Goal: Information Seeking & Learning: Check status

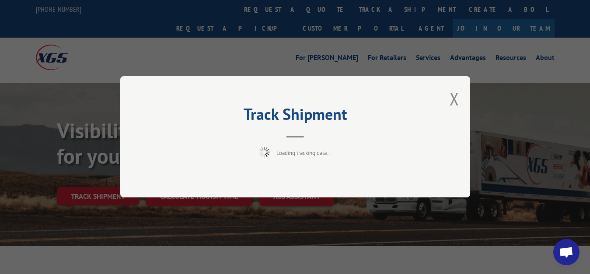
scroll to position [45, 0]
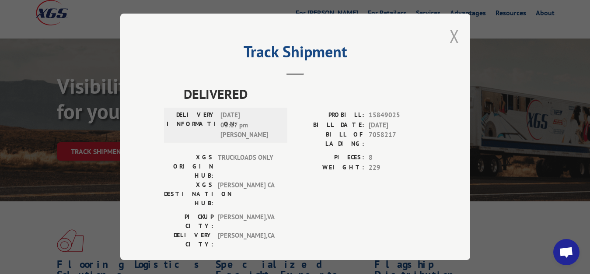
click at [450, 32] on button "Close modal" at bounding box center [455, 36] width 10 height 23
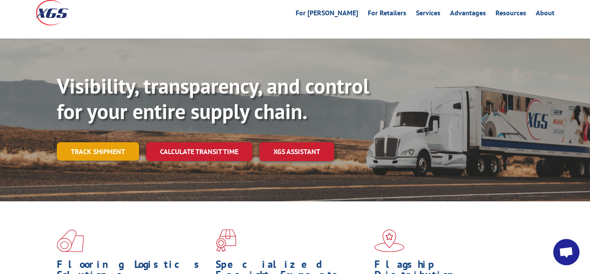
click at [97, 142] on link "Track shipment" at bounding box center [98, 151] width 82 height 18
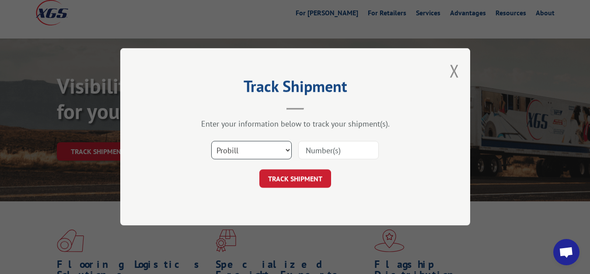
click at [211, 141] on select "Select category... Probill BOL PO" at bounding box center [251, 150] width 81 height 18
select select "bol"
click option "BOL" at bounding box center [0, 0] width 0 height 0
drag, startPoint x: 311, startPoint y: 158, endPoint x: 336, endPoint y: 112, distance: 52.1
click at [313, 156] on input at bounding box center [339, 150] width 81 height 18
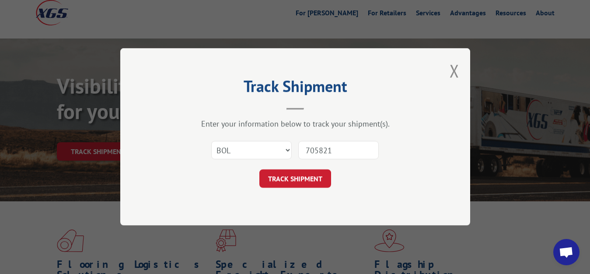
type input "7058218"
click button "TRACK SHIPMENT" at bounding box center [296, 179] width 72 height 18
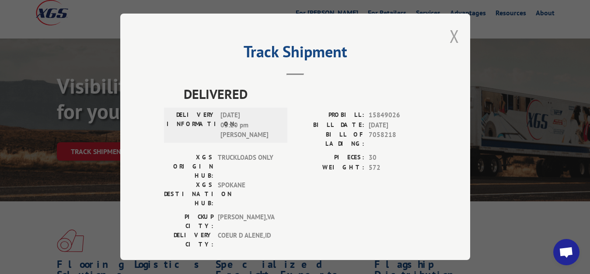
click at [450, 34] on button "Close modal" at bounding box center [455, 36] width 10 height 23
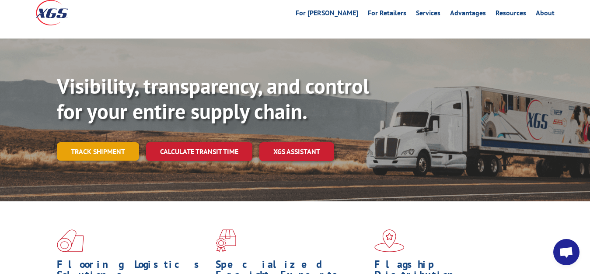
click at [108, 142] on link "Track shipment" at bounding box center [98, 151] width 82 height 18
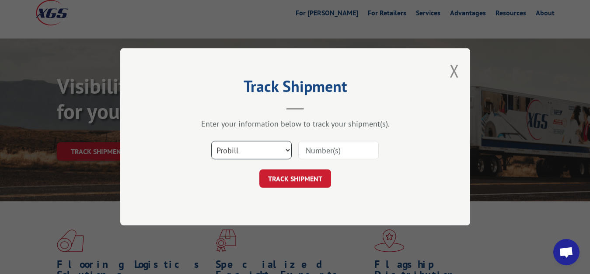
click at [211, 141] on select "Select category... Probill BOL PO" at bounding box center [251, 150] width 81 height 18
click option "Probill" at bounding box center [0, 0] width 0 height 0
drag, startPoint x: 308, startPoint y: 148, endPoint x: 337, endPoint y: 112, distance: 47.0
click at [308, 147] on input at bounding box center [339, 150] width 81 height 18
click at [211, 141] on select "Select category... Probill BOL PO" at bounding box center [251, 150] width 81 height 18
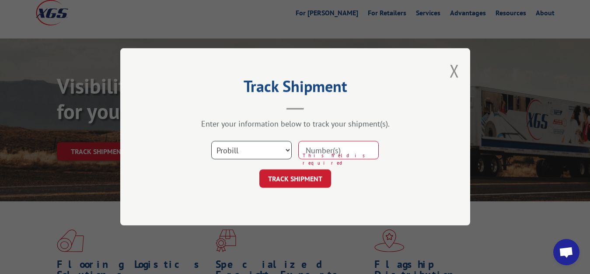
select select "bol"
click option "BOL" at bounding box center [0, 0] width 0 height 0
click at [317, 151] on input at bounding box center [339, 150] width 81 height 18
type input "7058216"
click button "TRACK SHIPMENT" at bounding box center [296, 179] width 72 height 18
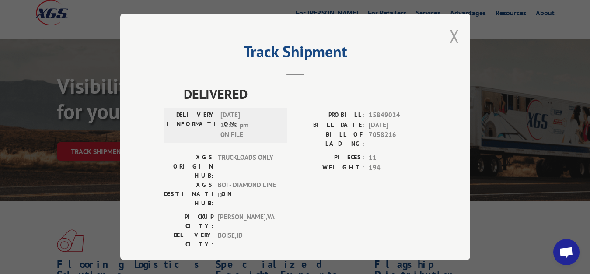
click at [450, 33] on button "Close modal" at bounding box center [455, 36] width 10 height 23
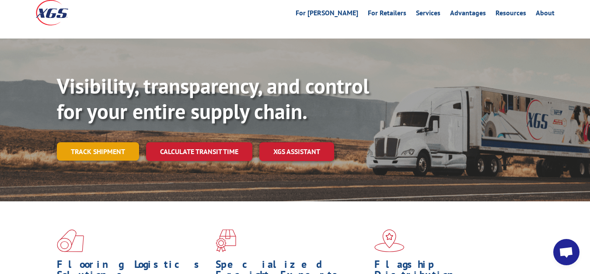
click at [98, 142] on link "Track shipment" at bounding box center [98, 151] width 82 height 18
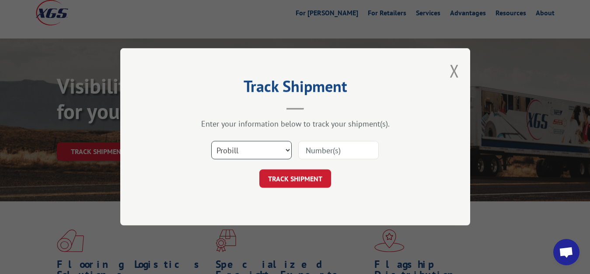
click at [211, 141] on select "Select category... Probill BOL PO" at bounding box center [251, 150] width 81 height 18
select select "bol"
click option "BOL" at bounding box center [0, 0] width 0 height 0
drag, startPoint x: 313, startPoint y: 151, endPoint x: 320, endPoint y: 91, distance: 59.6
click at [313, 148] on input at bounding box center [339, 150] width 81 height 18
